Goal: Transaction & Acquisition: Purchase product/service

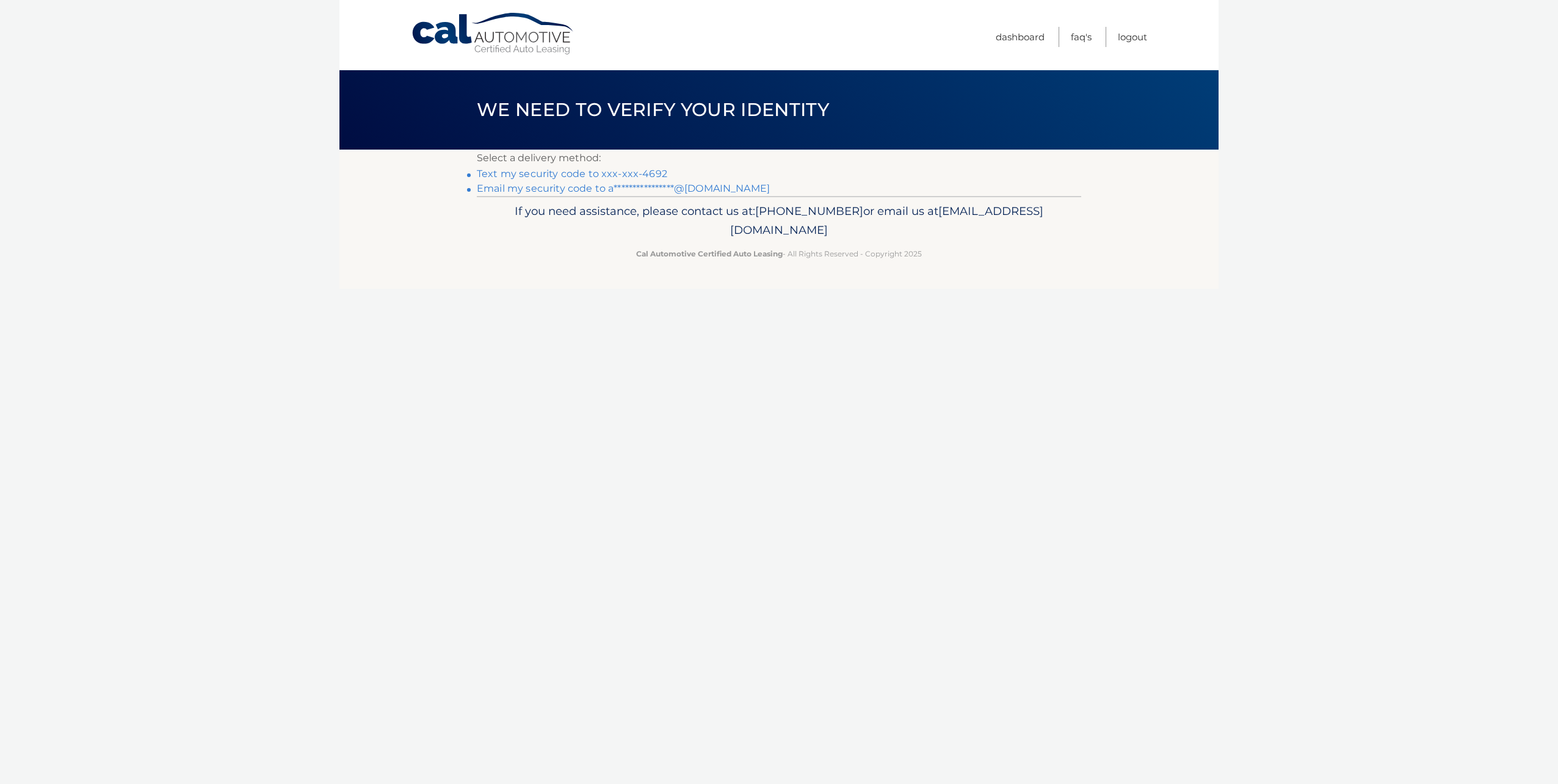
click at [646, 170] on link "Text my security code to xxx-xxx-4692" at bounding box center [572, 173] width 190 height 11
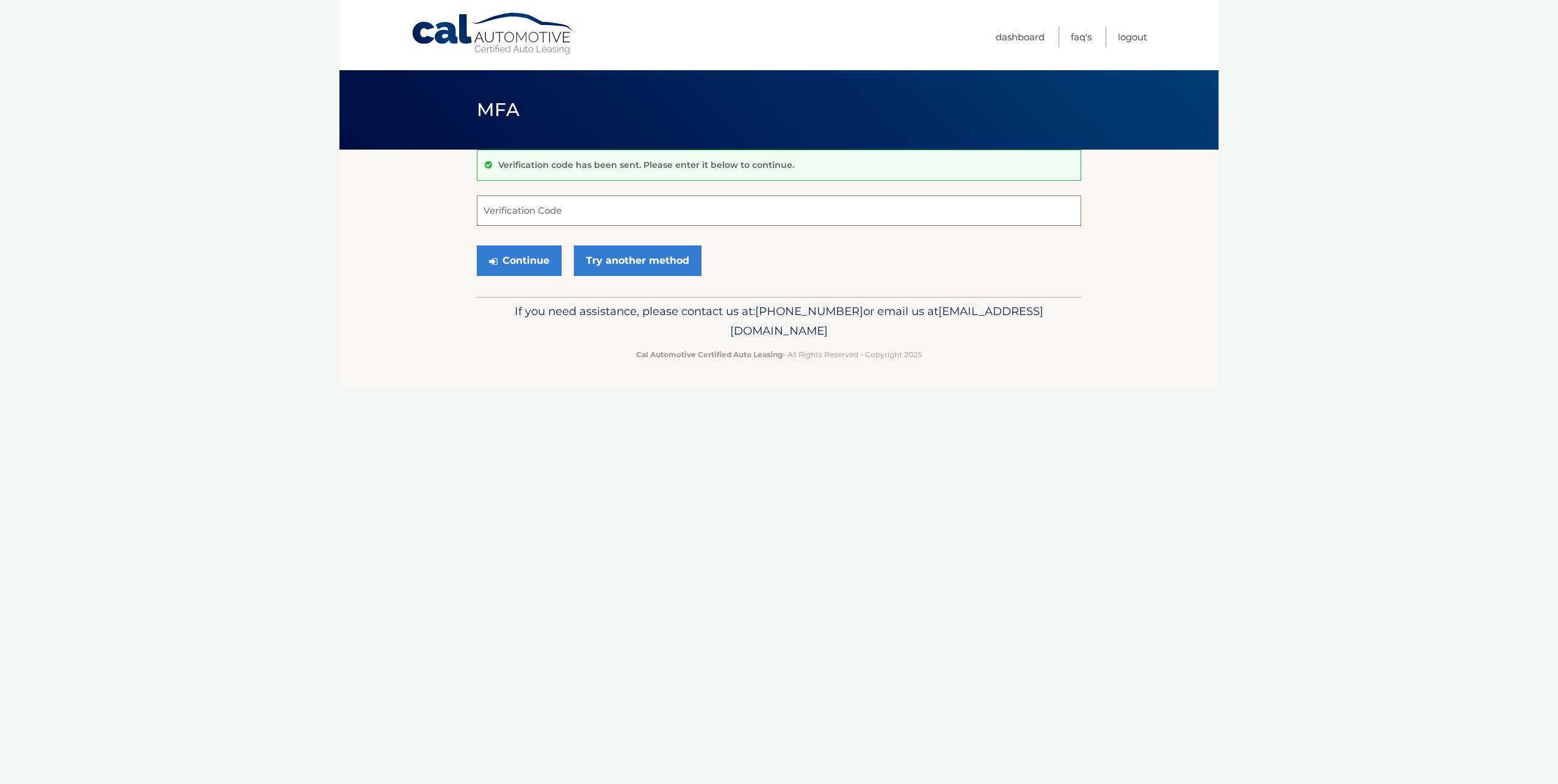
click at [556, 217] on input "Verification Code" at bounding box center [779, 211] width 604 height 31
type input "021402"
click at [477, 246] on button "Continue" at bounding box center [519, 261] width 85 height 31
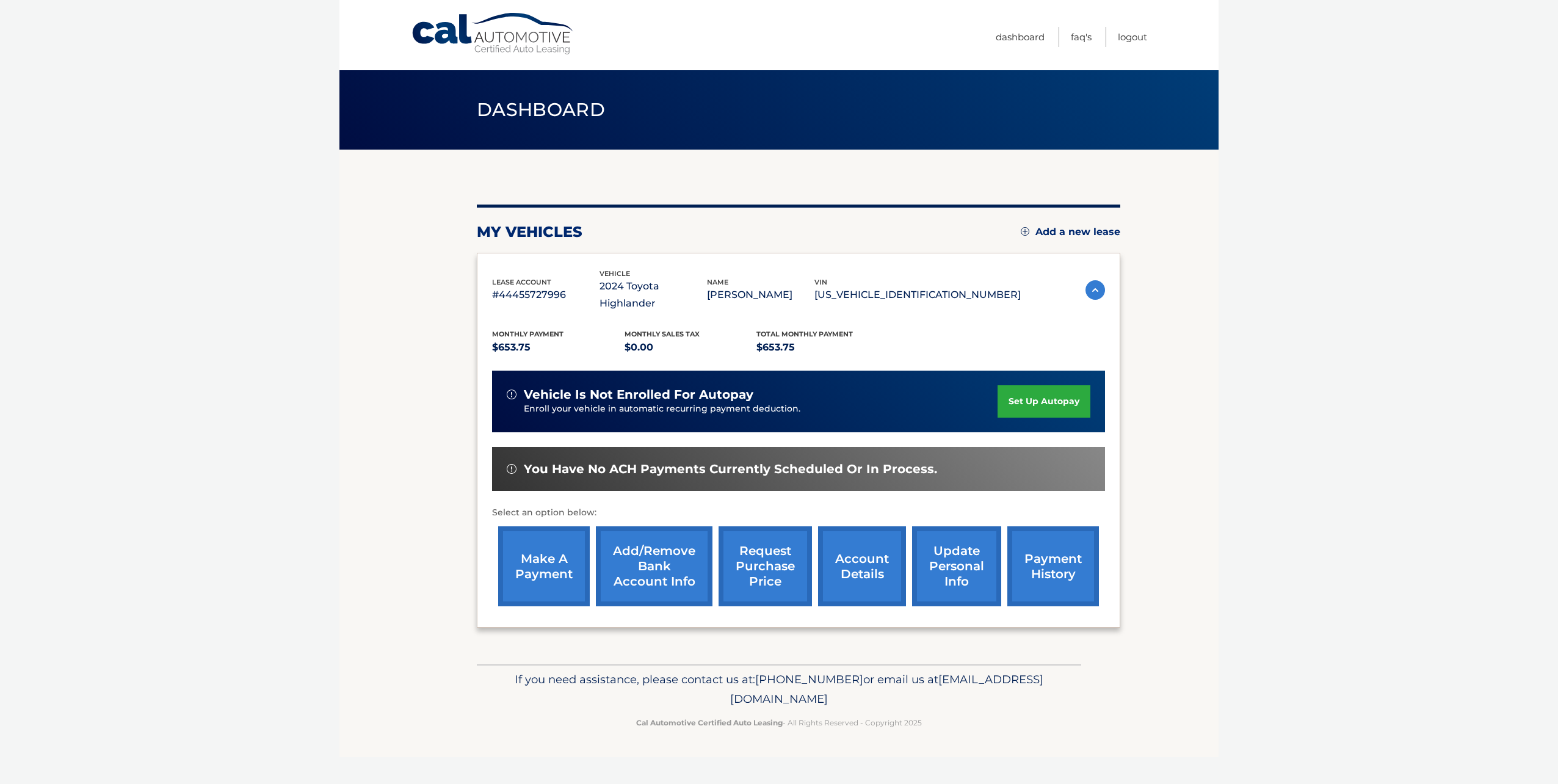
click at [533, 548] on link "make a payment" at bounding box center [544, 566] width 91 height 80
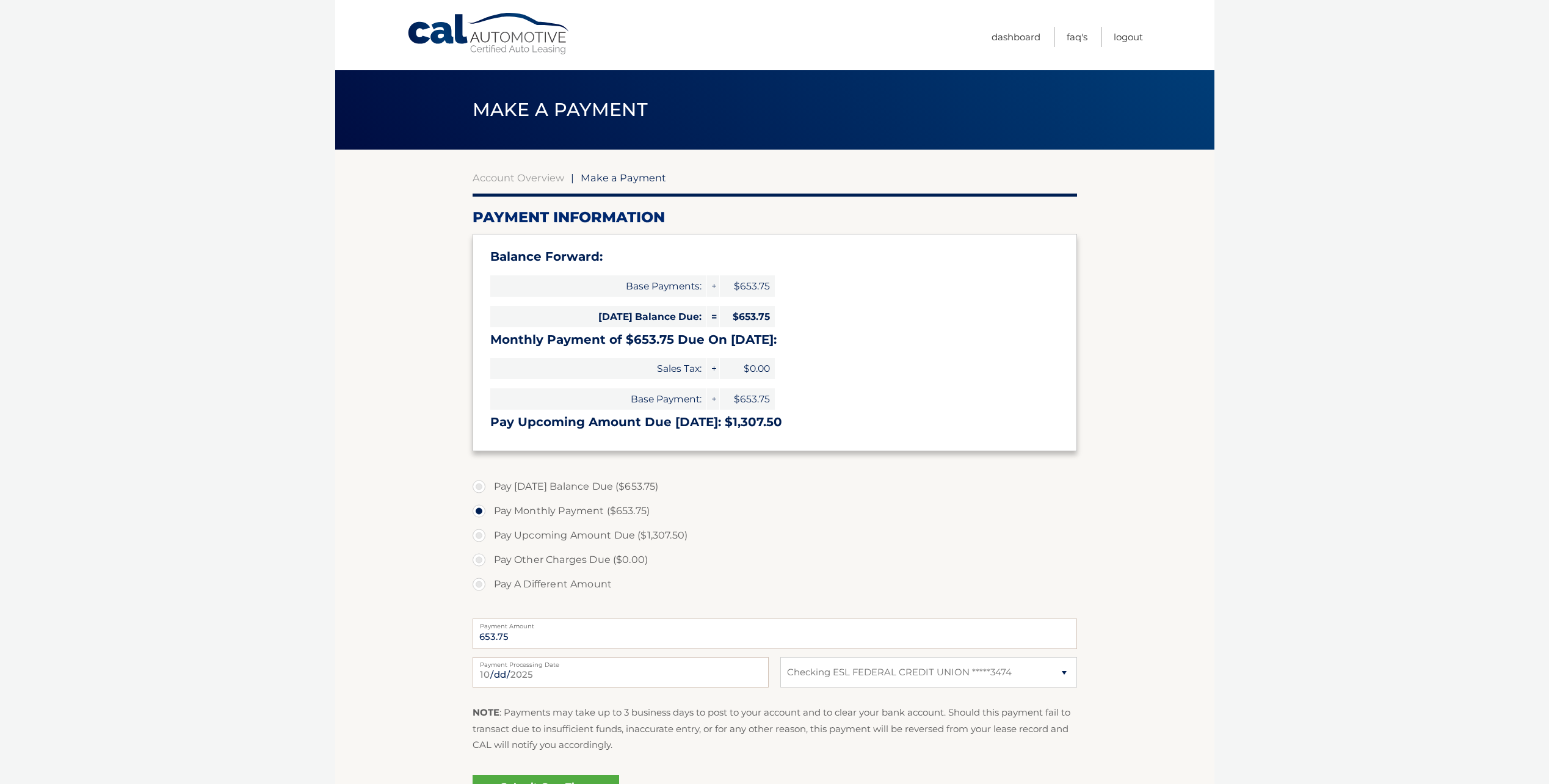
select select "YWM4ZDljYWMtMTAyOC00NzExLWIwZDctM2RmZWRhNGM2ZjE0"
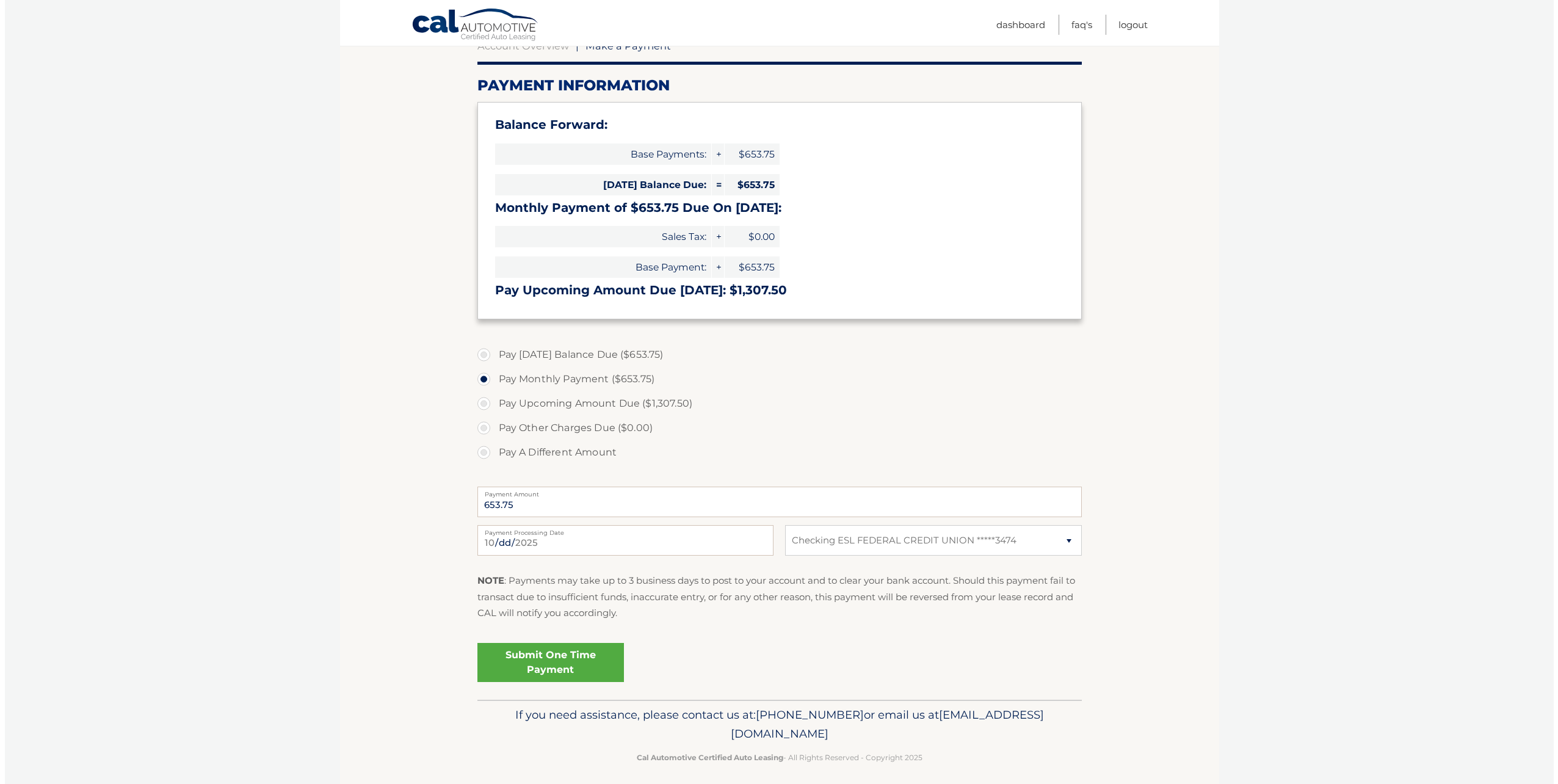
scroll to position [140, 0]
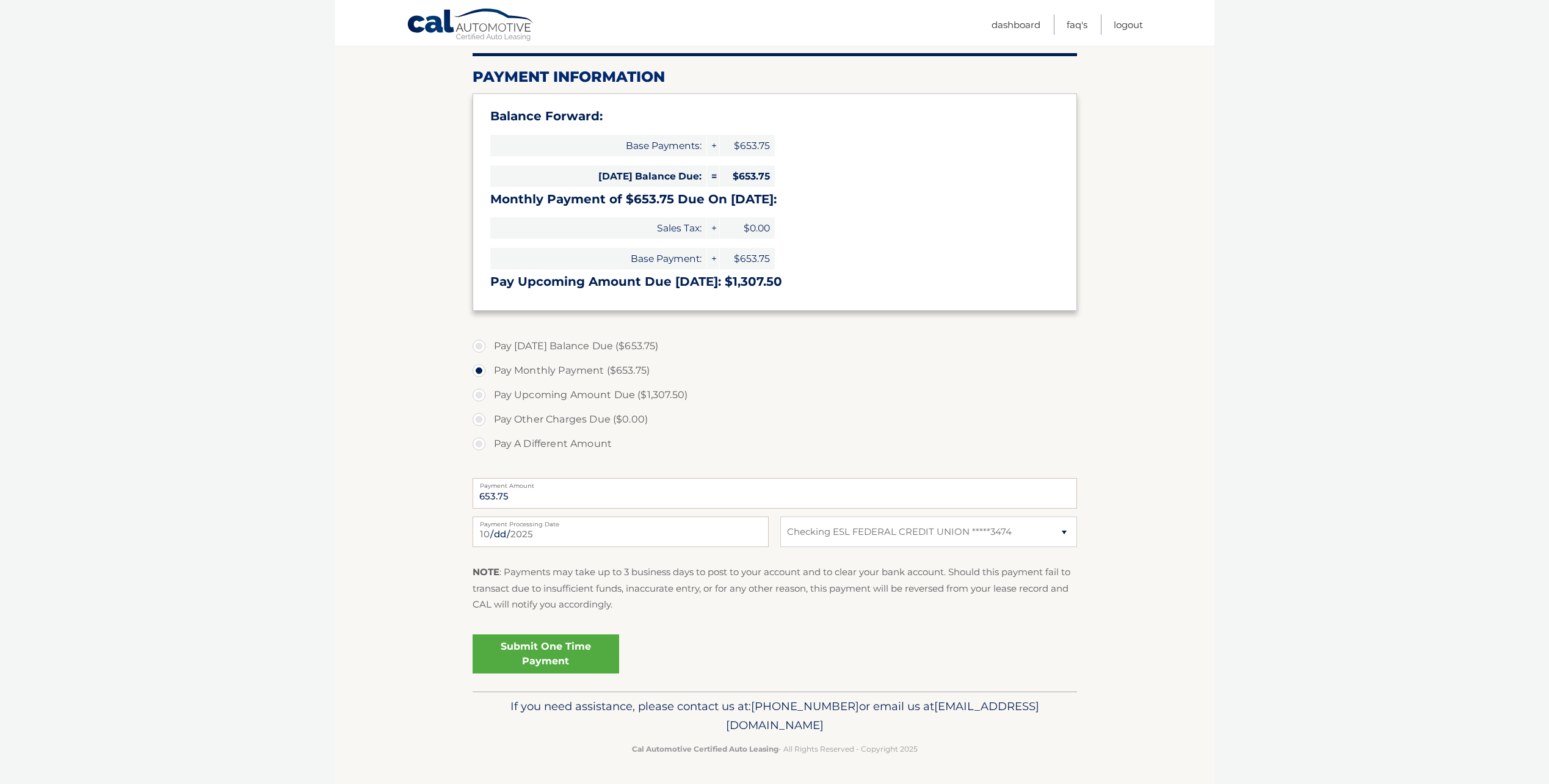
click at [492, 652] on link "Submit One Time Payment" at bounding box center [546, 654] width 146 height 39
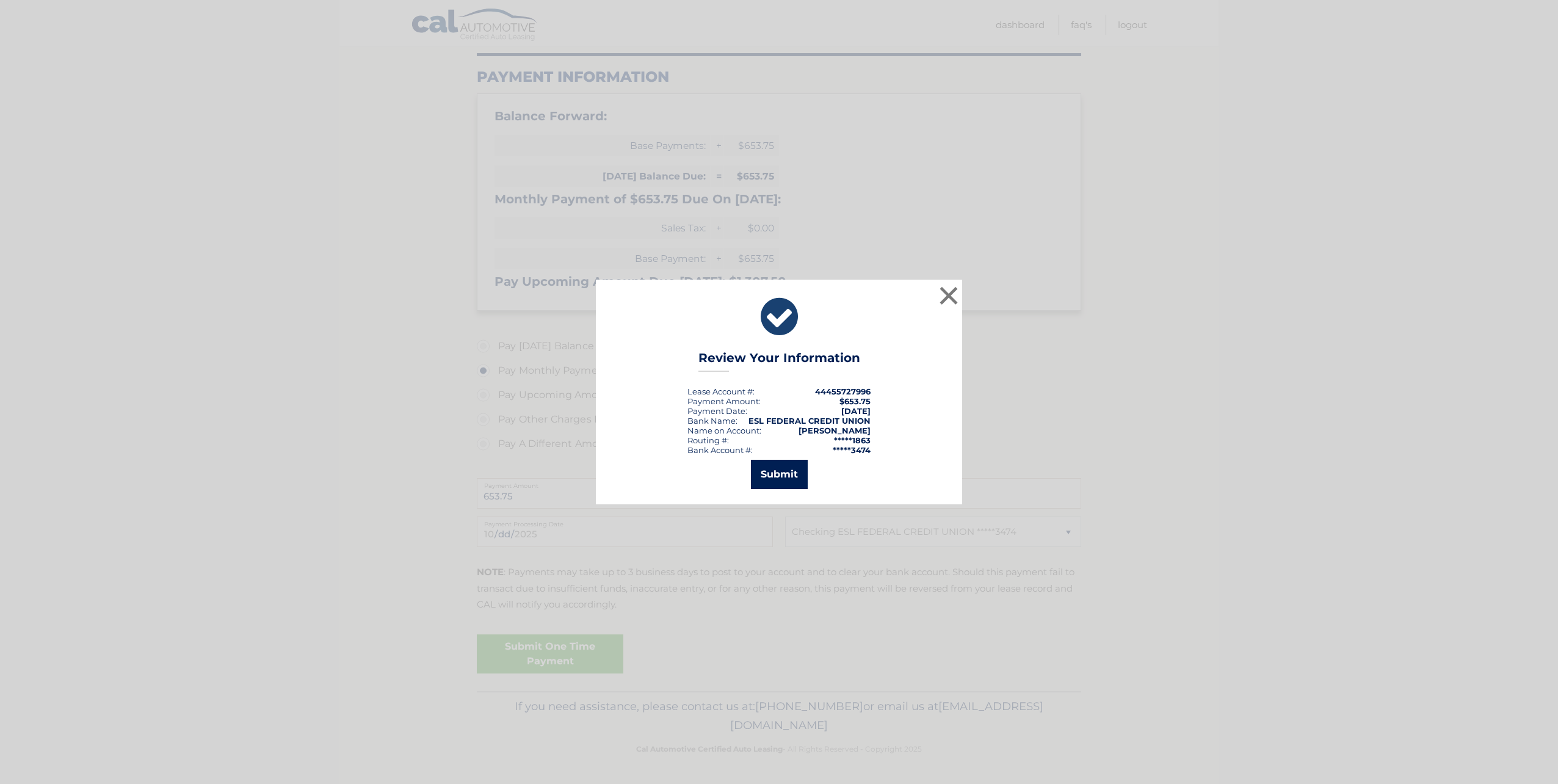
click at [781, 475] on button "Submit" at bounding box center [779, 474] width 57 height 29
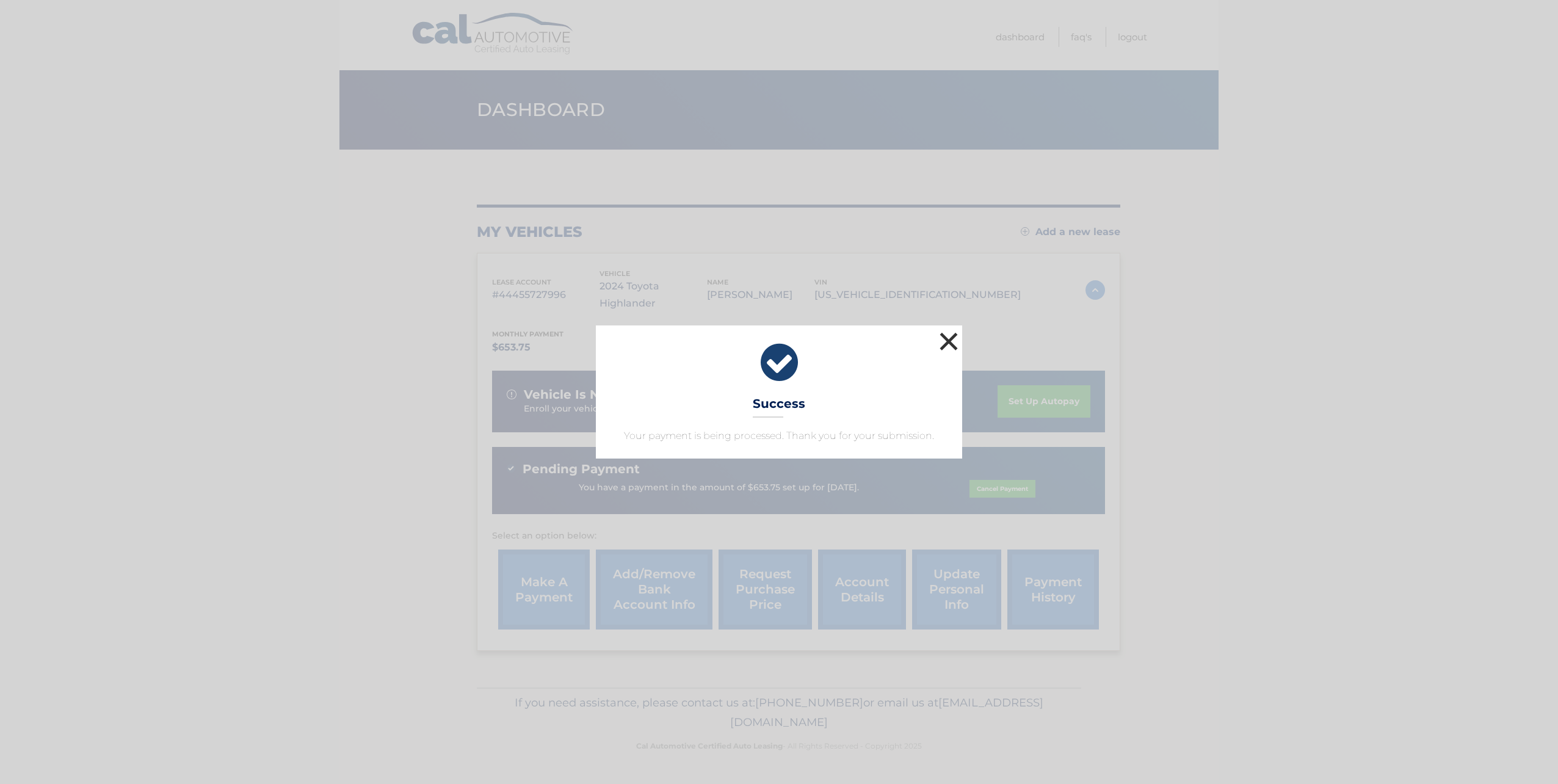
click at [945, 333] on button "×" at bounding box center [948, 341] width 25 height 25
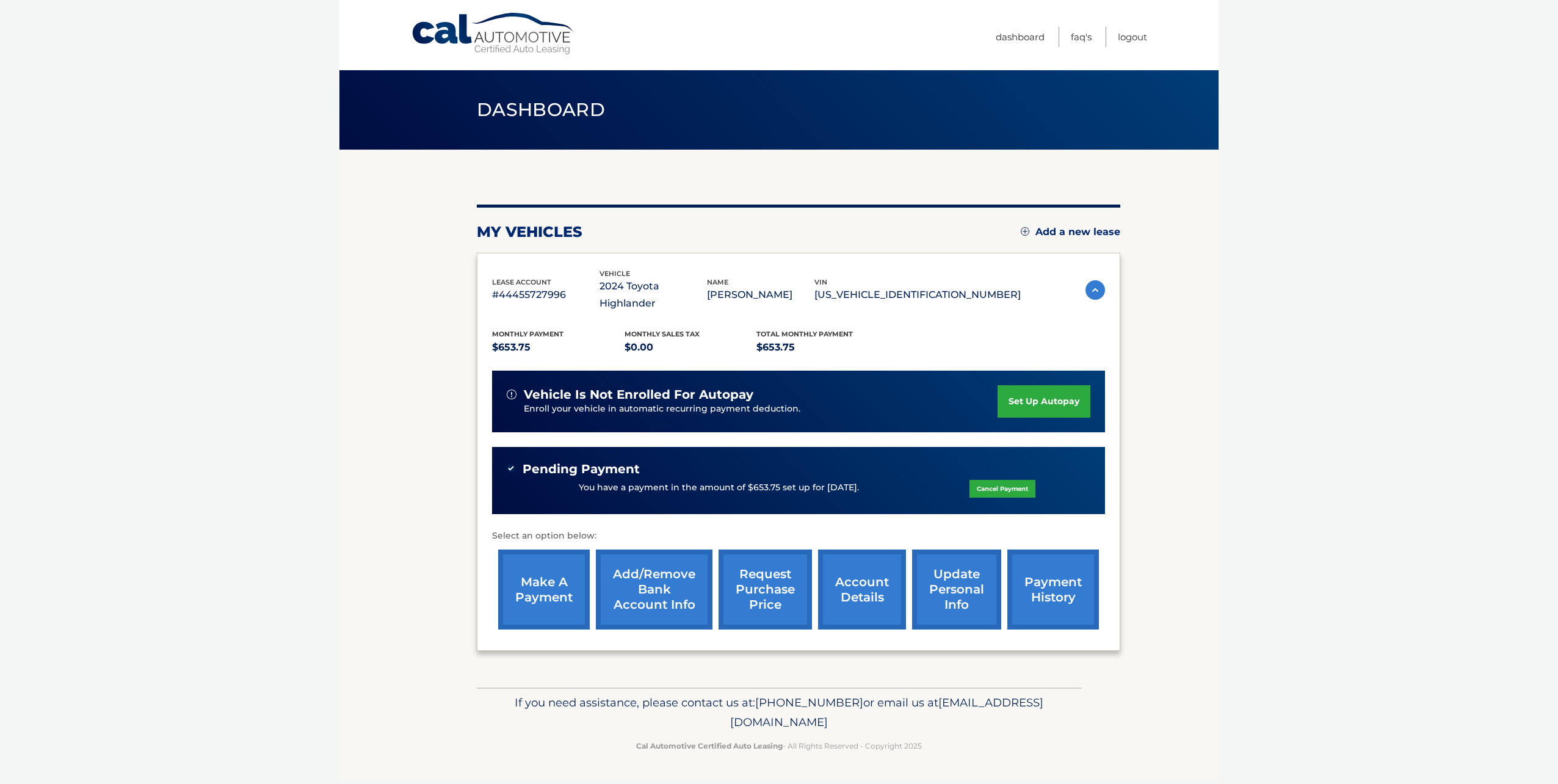
click at [556, 571] on link "make a payment" at bounding box center [544, 590] width 91 height 80
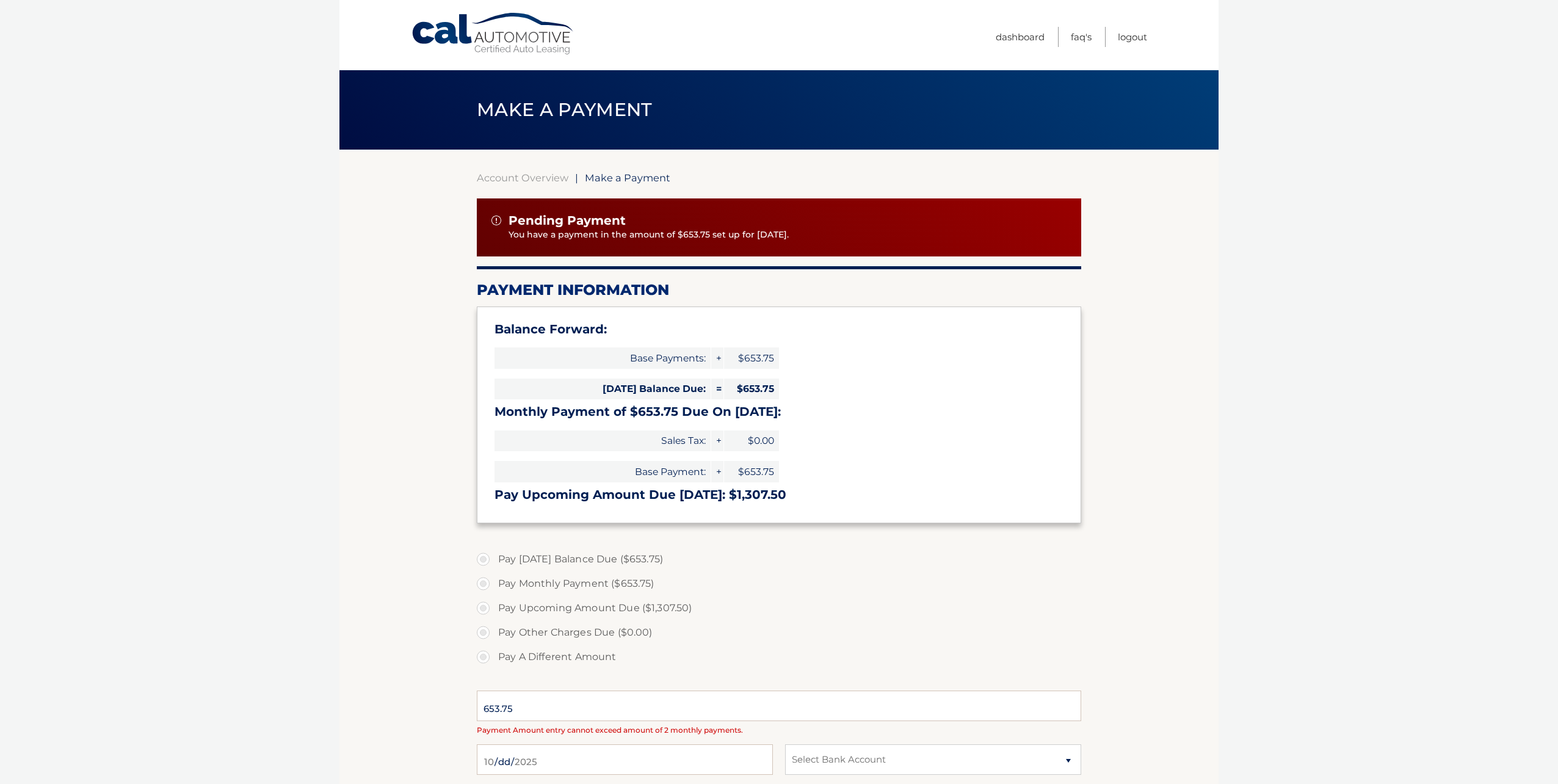
select select "YWM4ZDljYWMtMTAyOC00NzExLWIwZDctM2RmZWRhNGM2ZjE0"
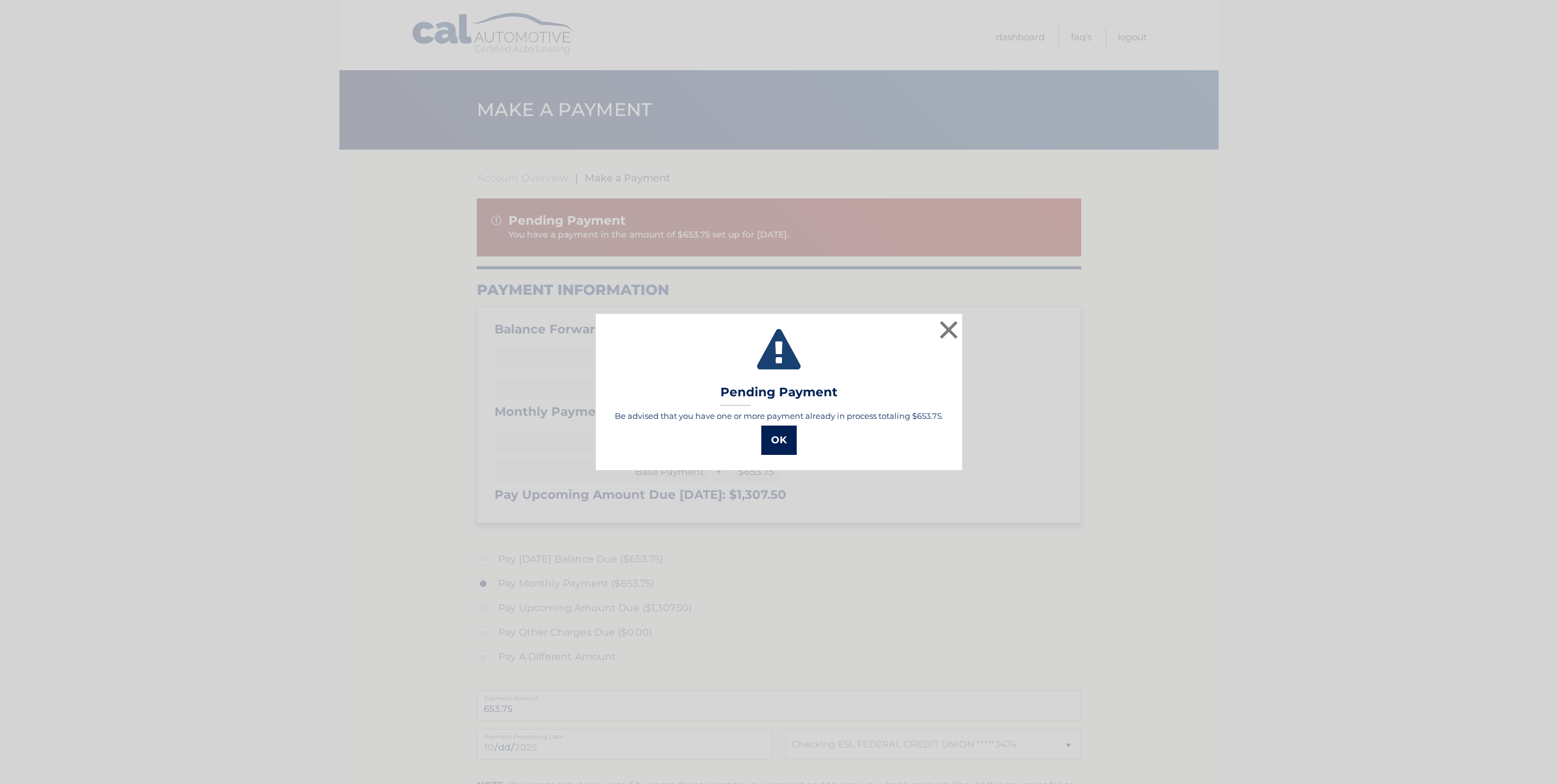
click at [768, 445] on button "OK" at bounding box center [779, 440] width 35 height 29
